Goal: Information Seeking & Learning: Learn about a topic

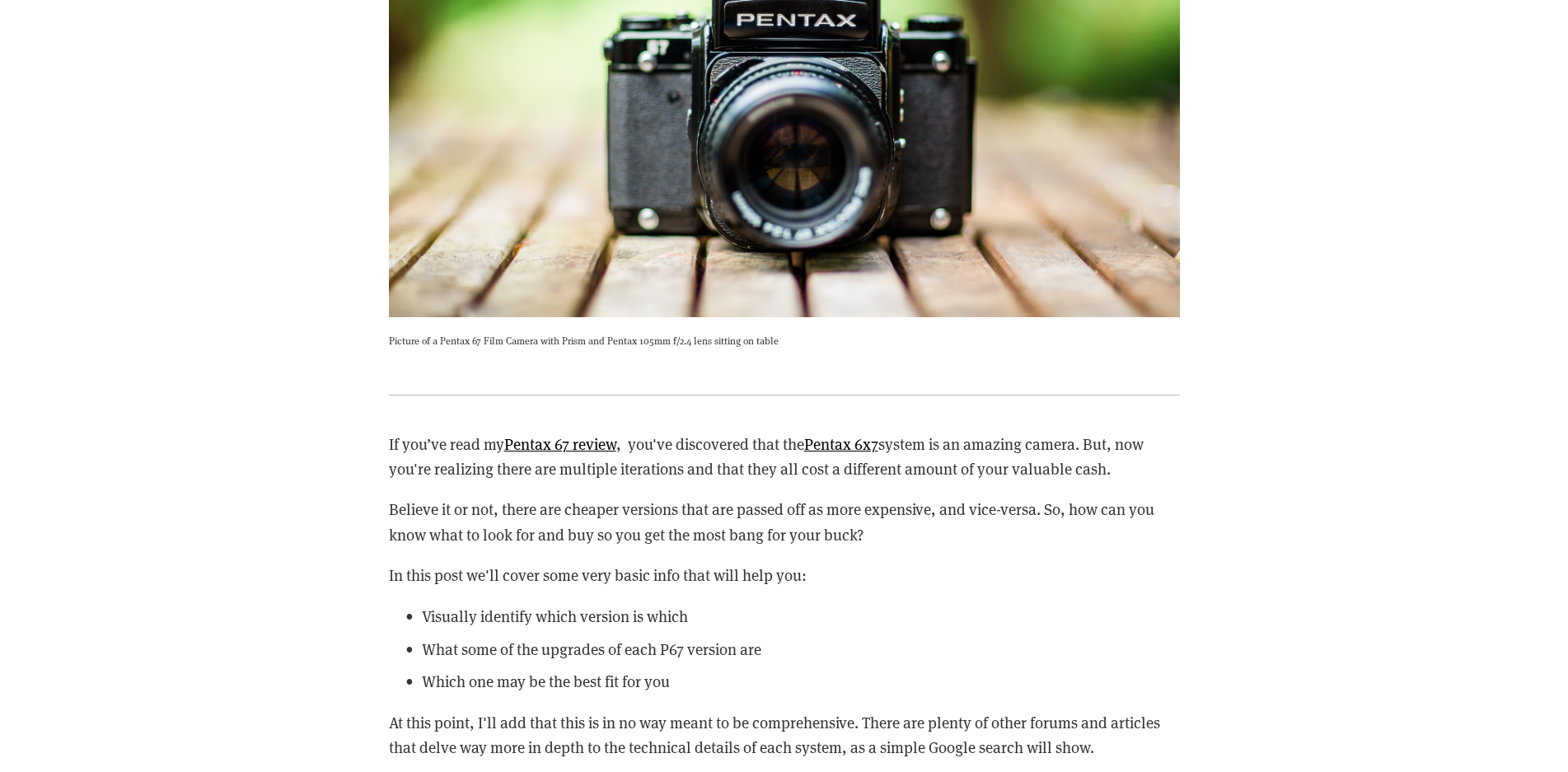
scroll to position [2316, 0]
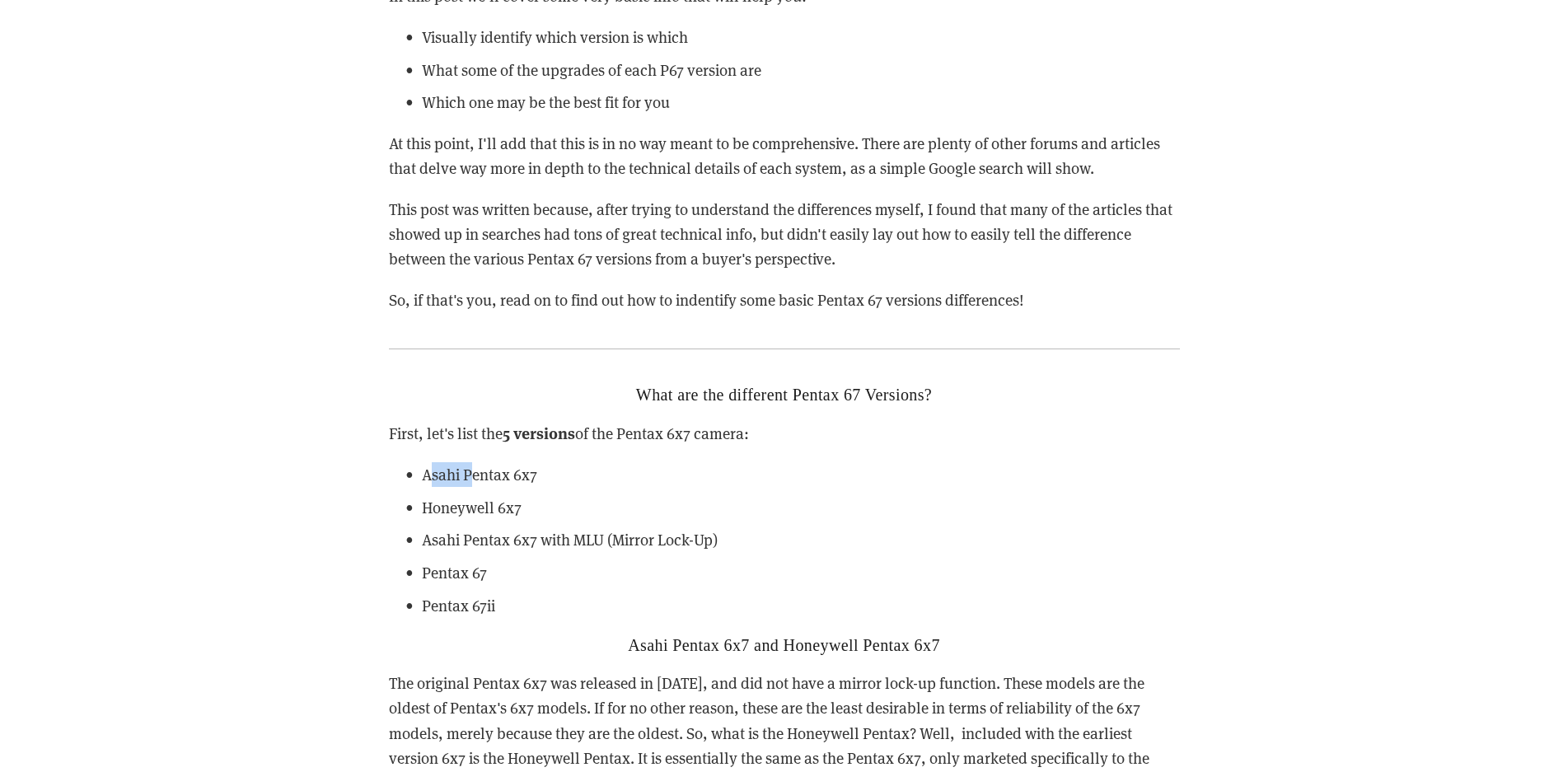
drag, startPoint x: 428, startPoint y: 475, endPoint x: 472, endPoint y: 480, distance: 44.3
click at [472, 480] on p "Asahi Pentax 6x7" at bounding box center [801, 474] width 759 height 25
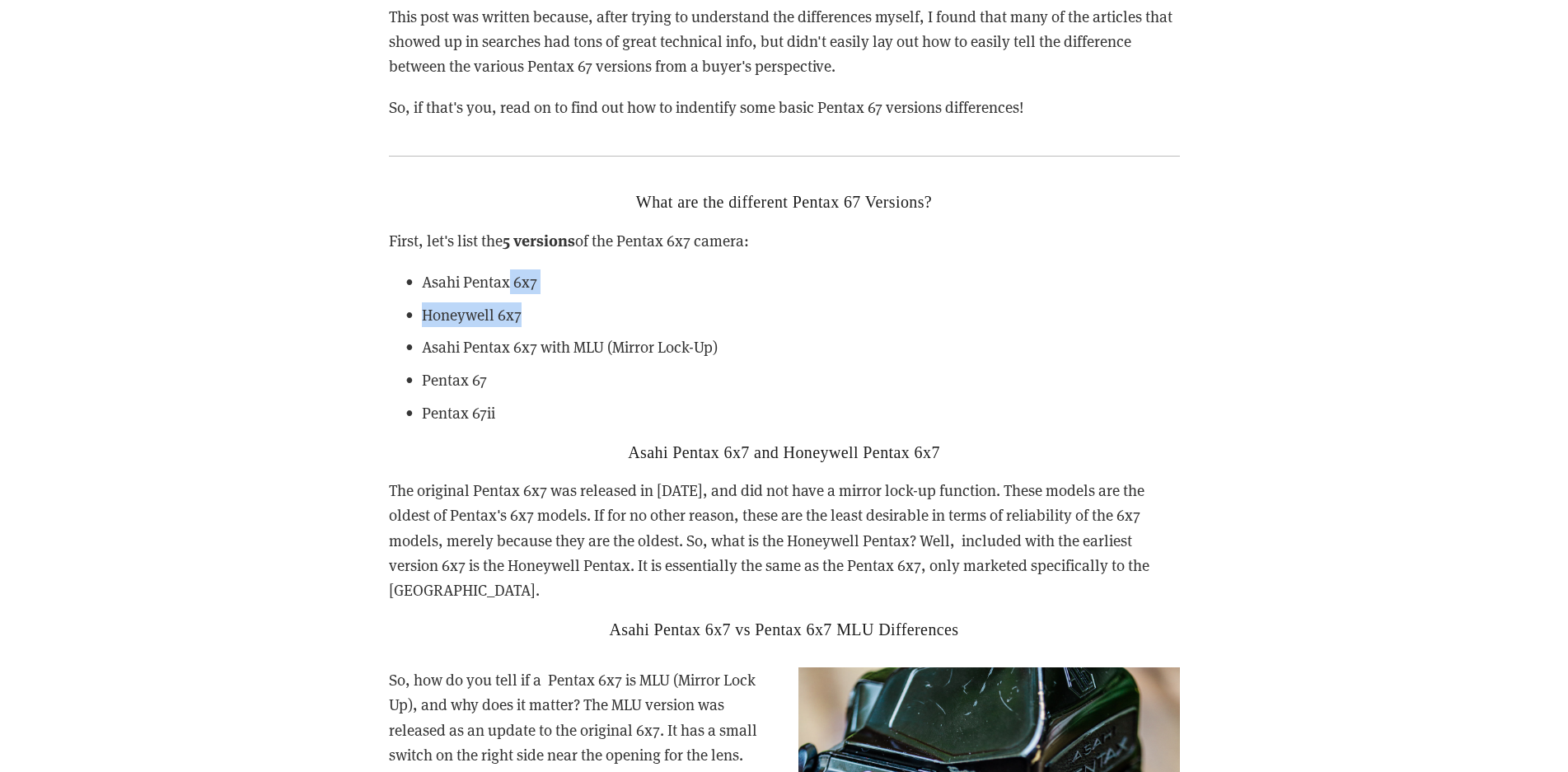
drag, startPoint x: 508, startPoint y: 278, endPoint x: 539, endPoint y: 300, distance: 38.0
click at [538, 298] on ul "Asahi Pentax 6x7 Honeywell 6x7 Asahi Pentax 6x7 with MLU (Mirror Lock-Up) Penta…" at bounding box center [784, 347] width 791 height 157
drag, startPoint x: 539, startPoint y: 300, endPoint x: 533, endPoint y: 251, distance: 49.4
click at [531, 251] on p "First, let's list the 5 versions of the Pentax 6x7 camera:" at bounding box center [784, 240] width 791 height 25
drag, startPoint x: 533, startPoint y: 251, endPoint x: 515, endPoint y: 341, distance: 91.8
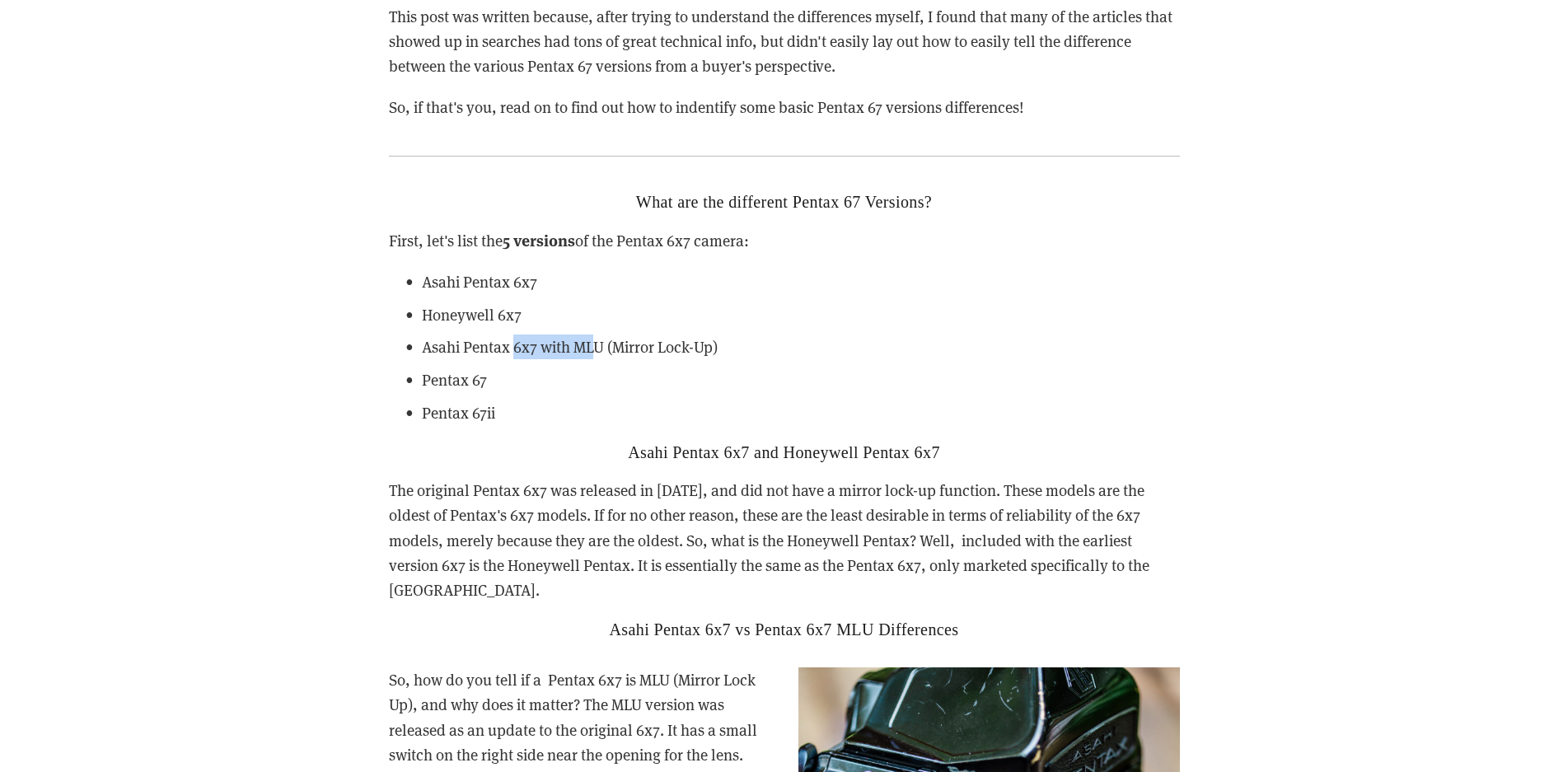
click at [515, 341] on p "Asahi Pentax 6x7 with MLU (Mirror Lock-Up)" at bounding box center [801, 346] width 759 height 25
drag, startPoint x: 515, startPoint y: 341, endPoint x: 505, endPoint y: 418, distance: 77.6
click at [505, 418] on p "Pentax 67ii" at bounding box center [801, 412] width 759 height 25
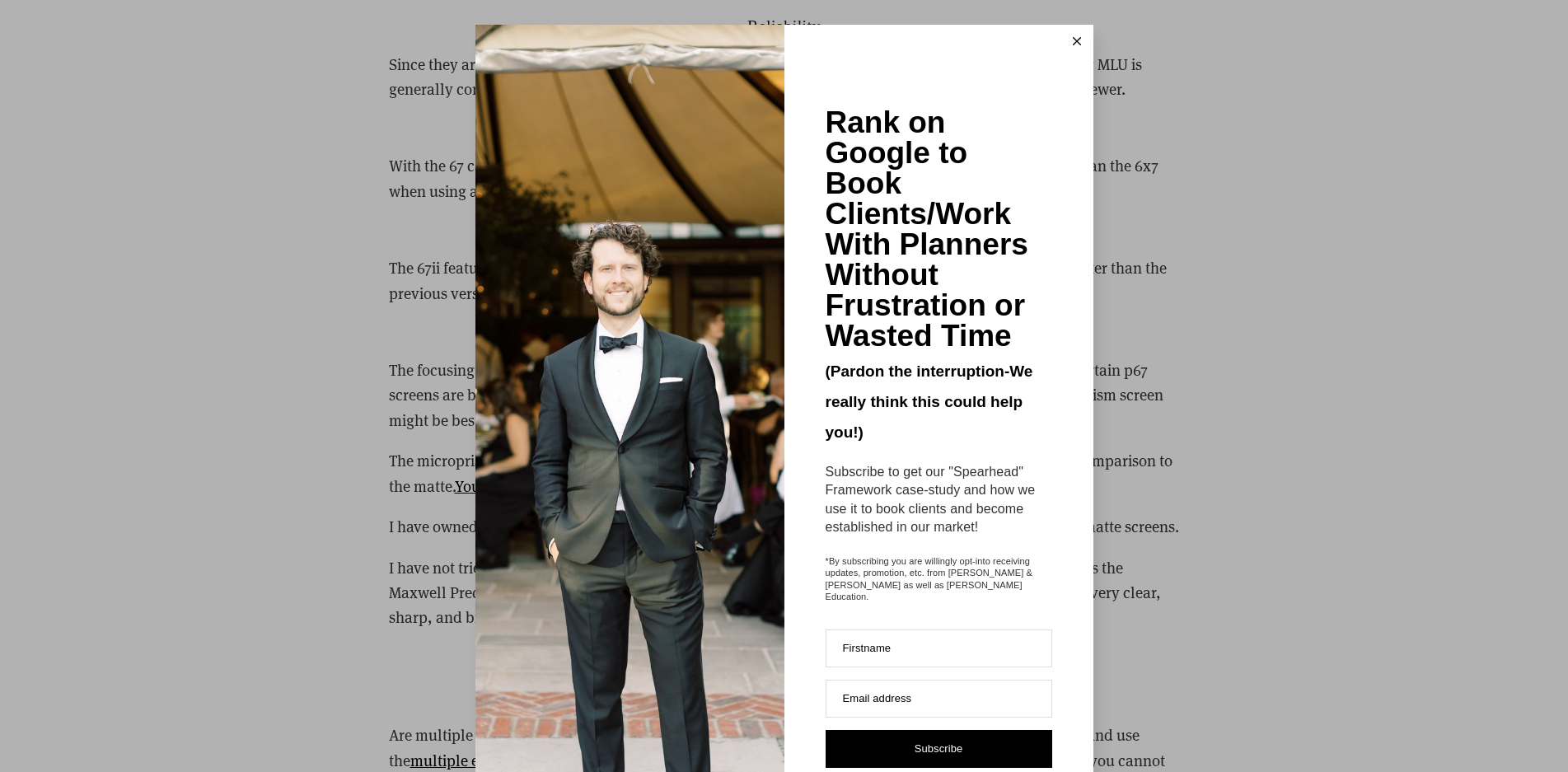
scroll to position [4439, 0]
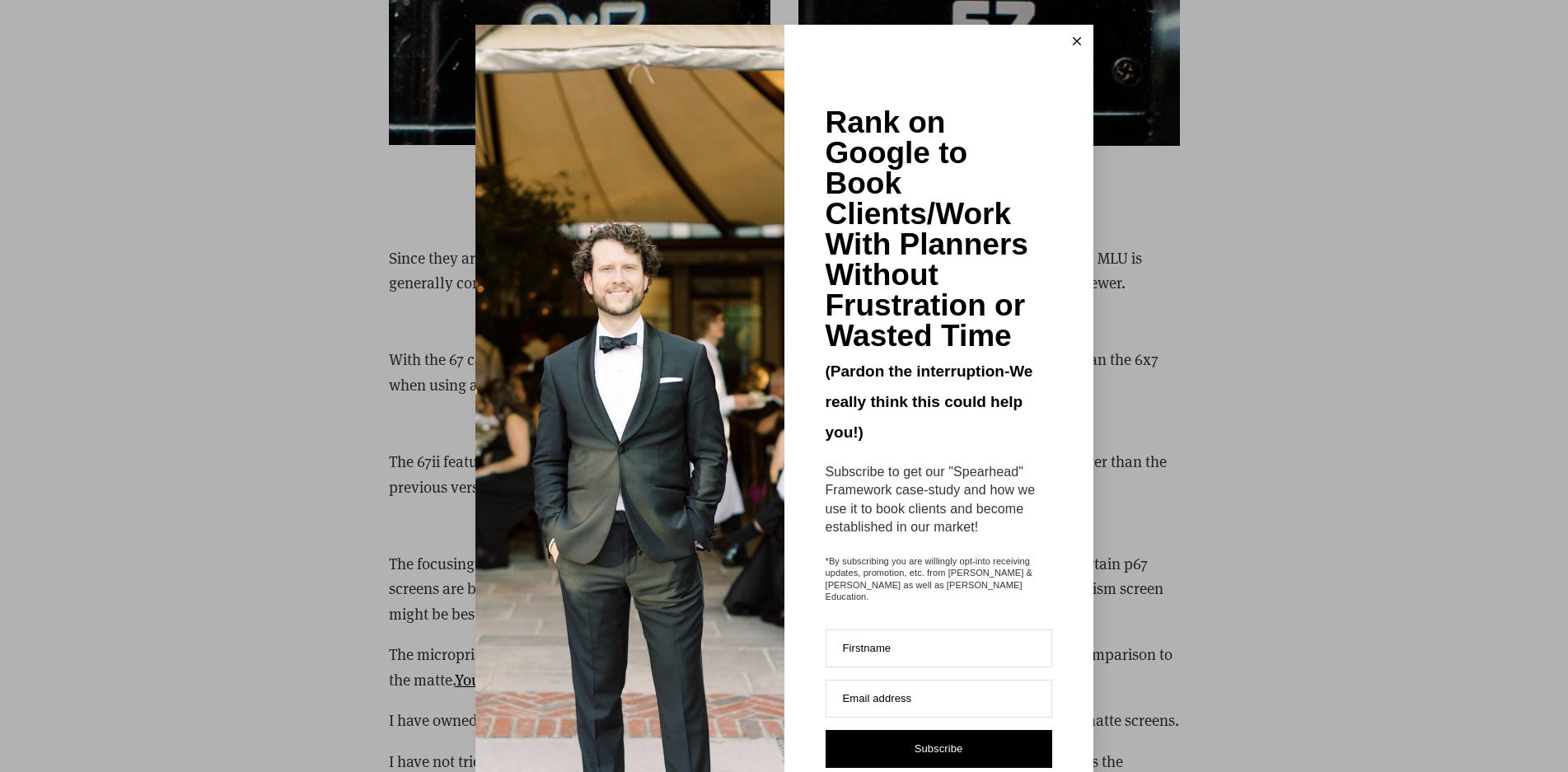
click at [1073, 41] on icon at bounding box center [1077, 41] width 8 height 8
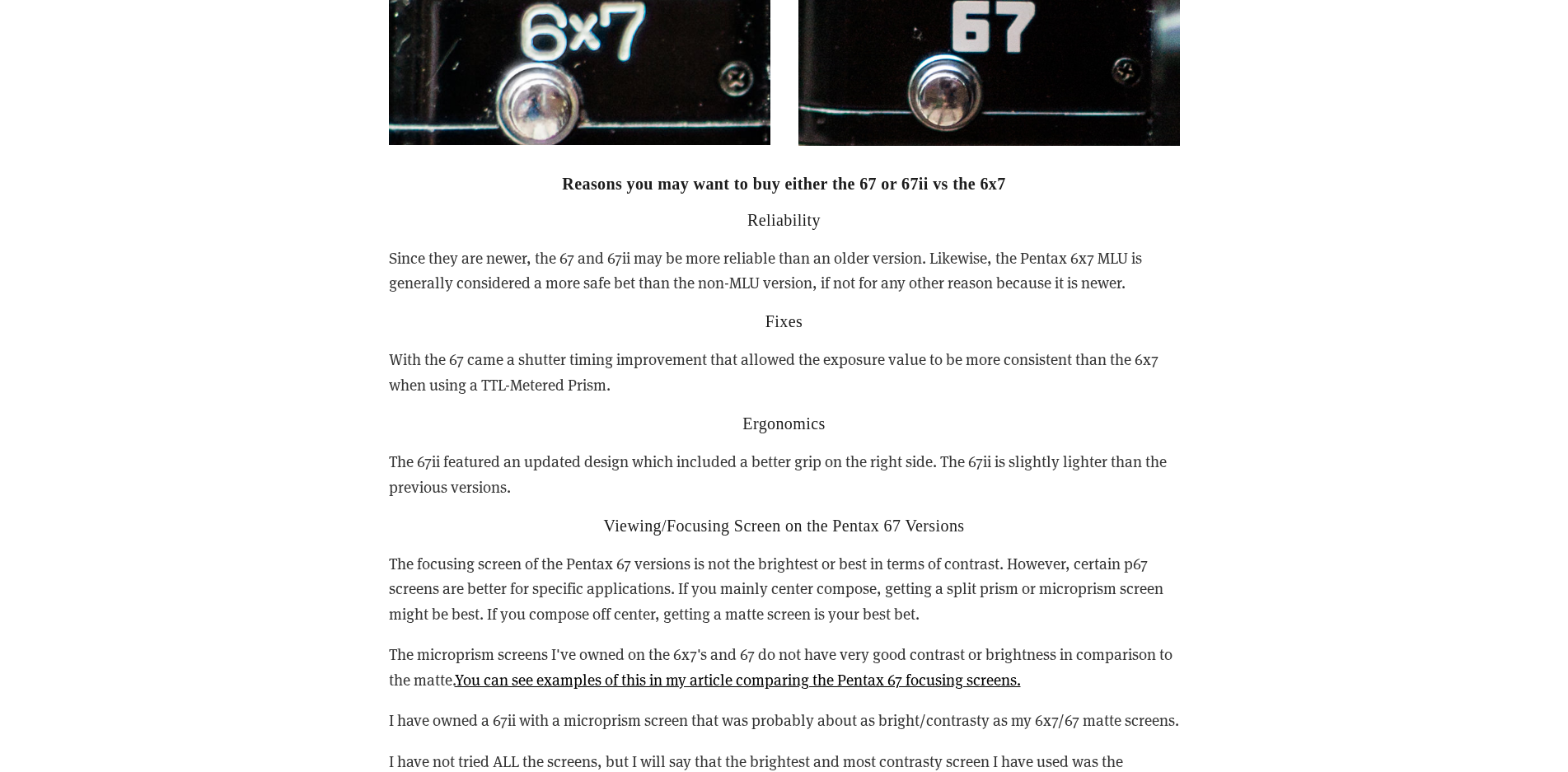
scroll to position [4632, 0]
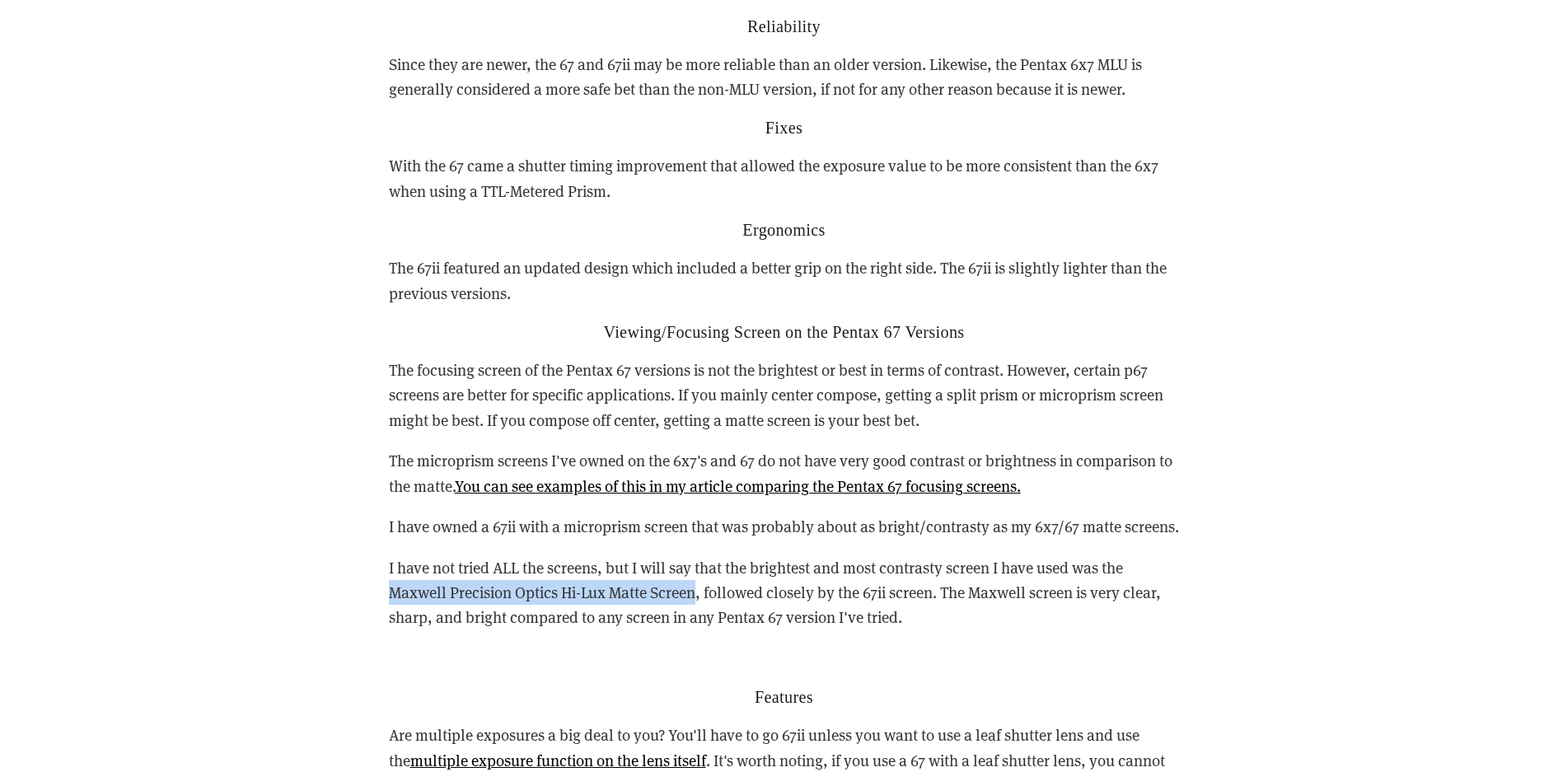
drag, startPoint x: 389, startPoint y: 569, endPoint x: 698, endPoint y: 576, distance: 309.1
click at [698, 576] on div "Reasons you may want to buy either the 67 or 67ii vs the 6x7 Reliability Since …" at bounding box center [785, 755] width 820 height 1578
drag, startPoint x: 698, startPoint y: 576, endPoint x: 687, endPoint y: 573, distance: 11.4
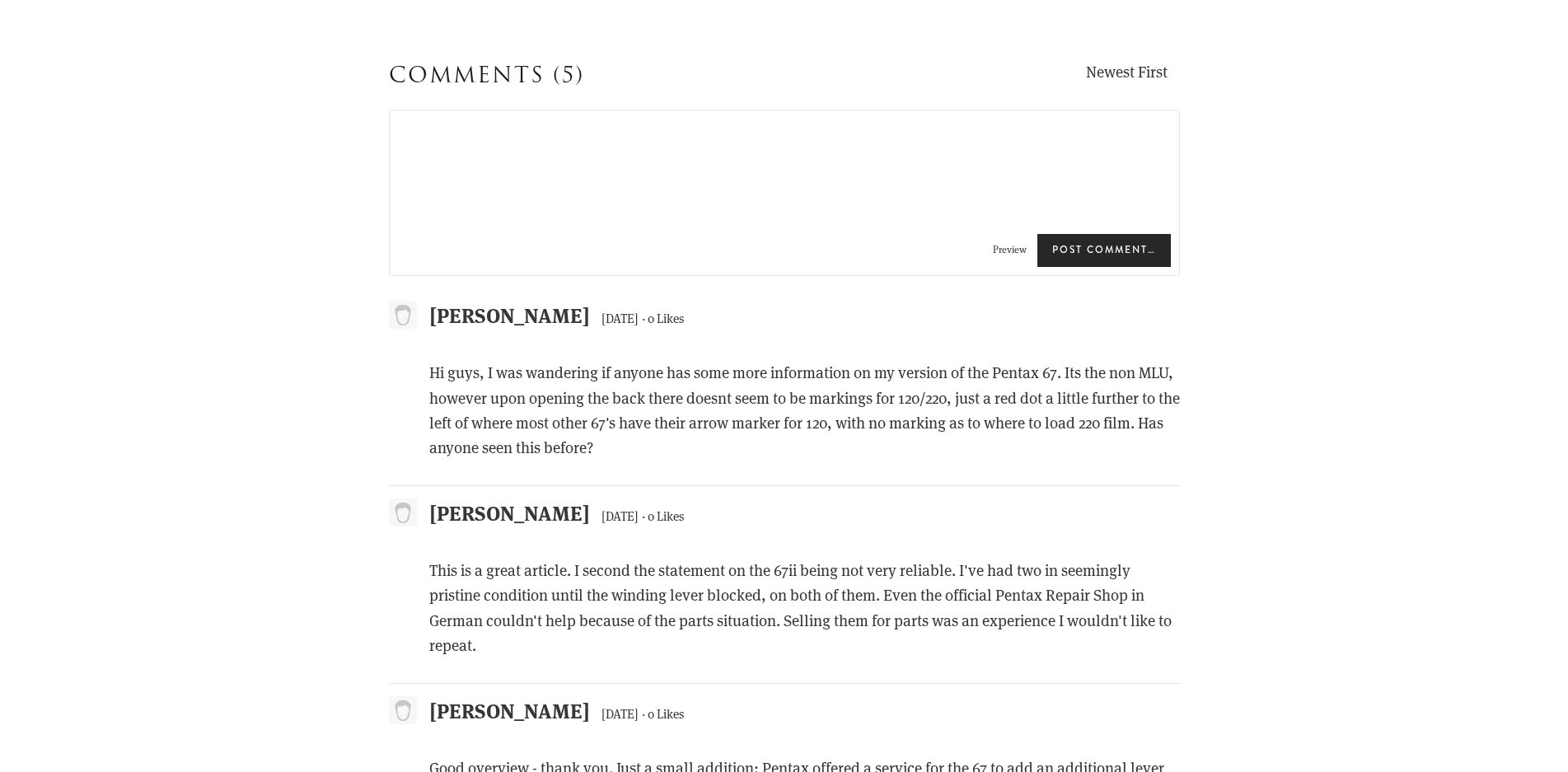
scroll to position [11387, 0]
